Goal: Information Seeking & Learning: Find specific fact

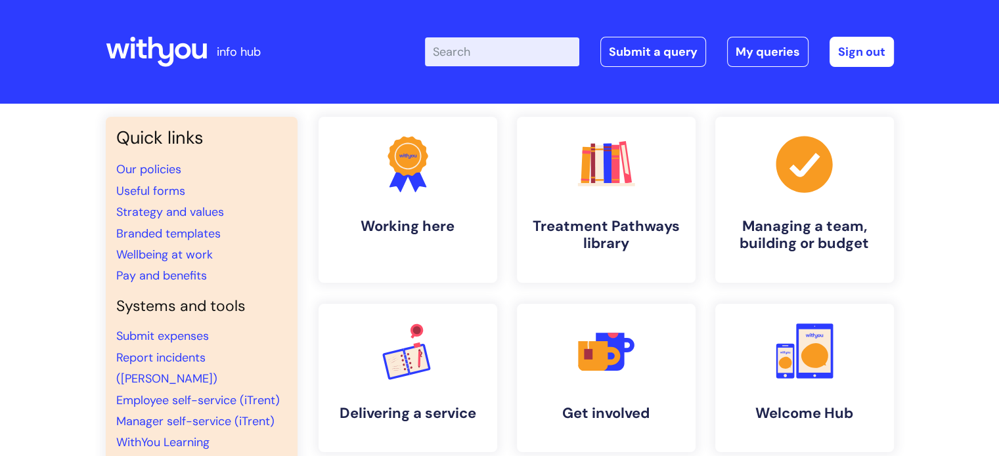
click at [523, 59] on input "Enter your search term here..." at bounding box center [502, 51] width 154 height 29
type input "head of brand and digital"
click button "Search" at bounding box center [0, 0] width 0 height 0
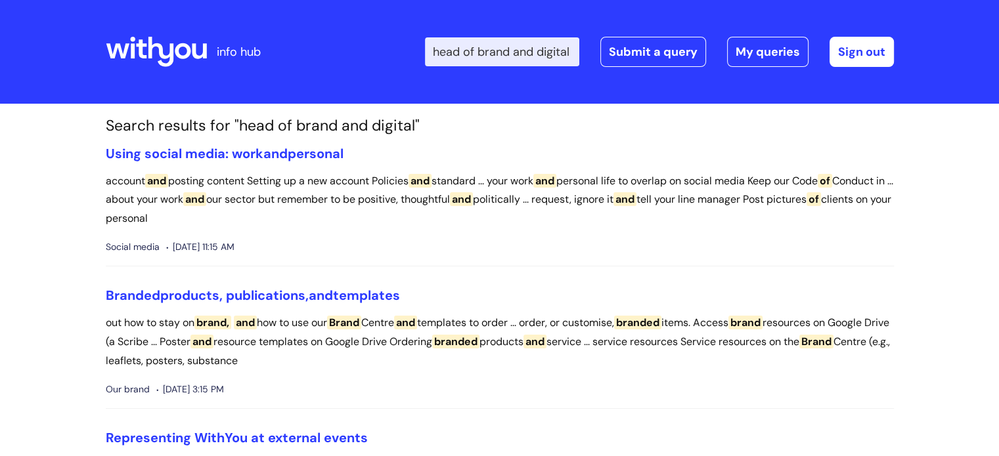
click at [477, 54] on input "head of brand and digital" at bounding box center [502, 51] width 154 height 29
type input "brand head job description"
click button "Search" at bounding box center [0, 0] width 0 height 0
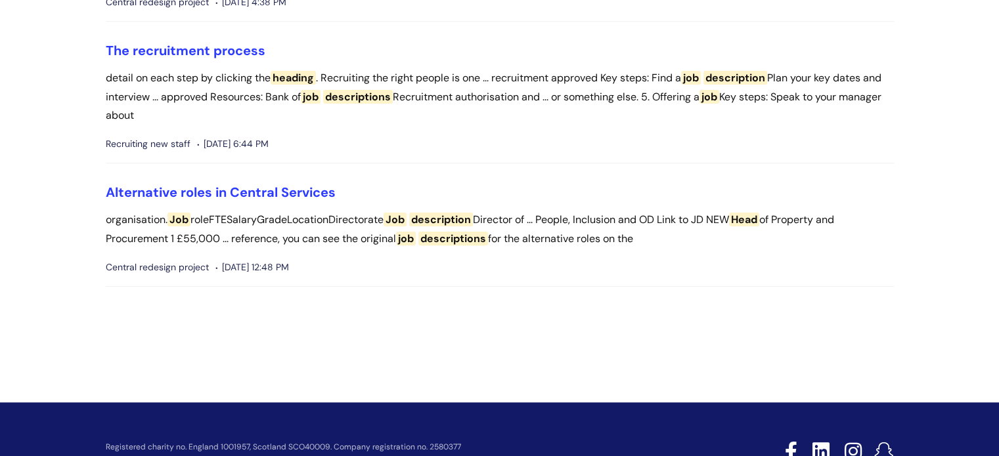
scroll to position [394, 0]
